Goal: Task Accomplishment & Management: Use online tool/utility

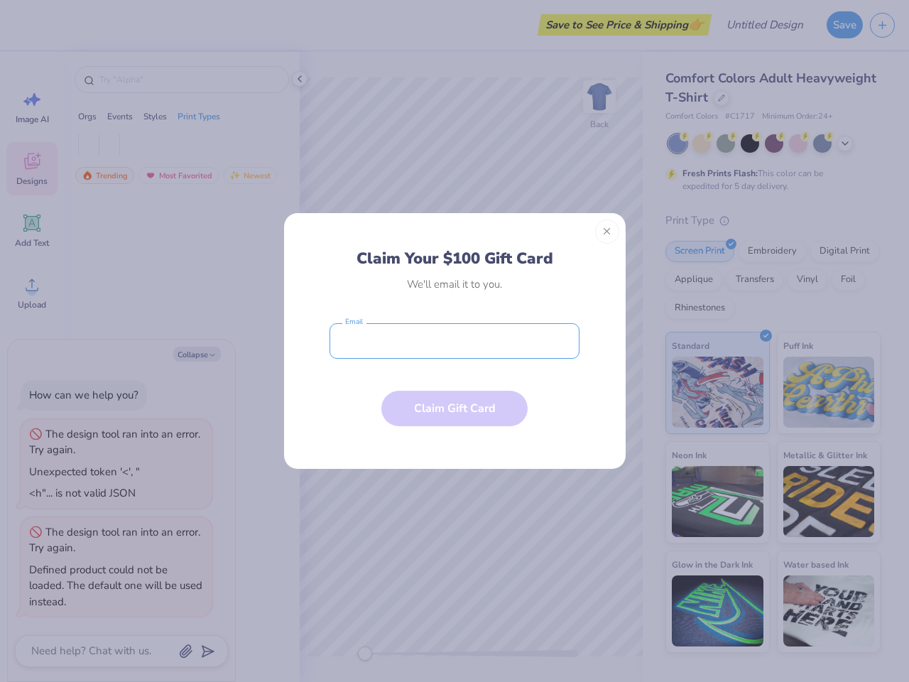
type textarea "x"
click at [455, 341] on input "email" at bounding box center [455, 341] width 250 height 36
click at [607, 232] on button "Close" at bounding box center [607, 232] width 24 height 24
